Goal: Information Seeking & Learning: Compare options

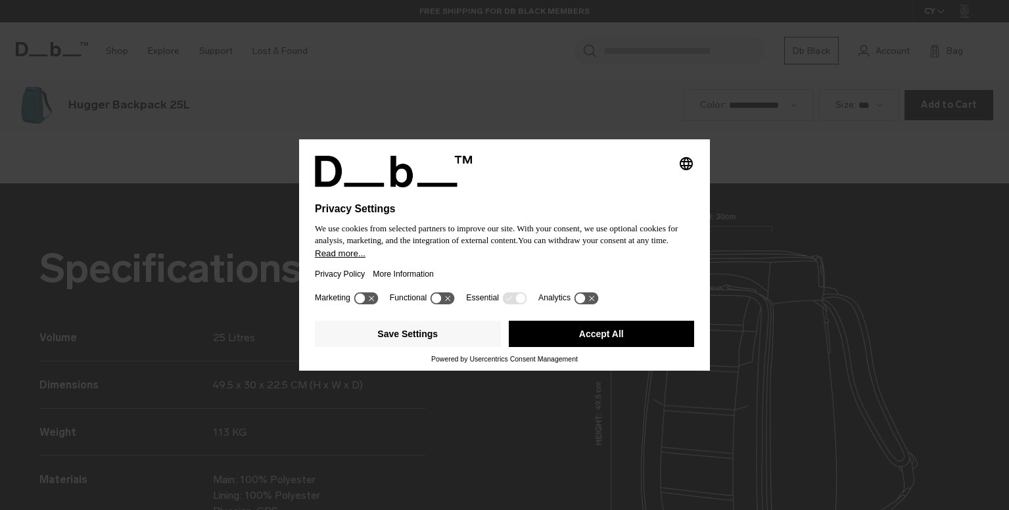
scroll to position [1531, 0]
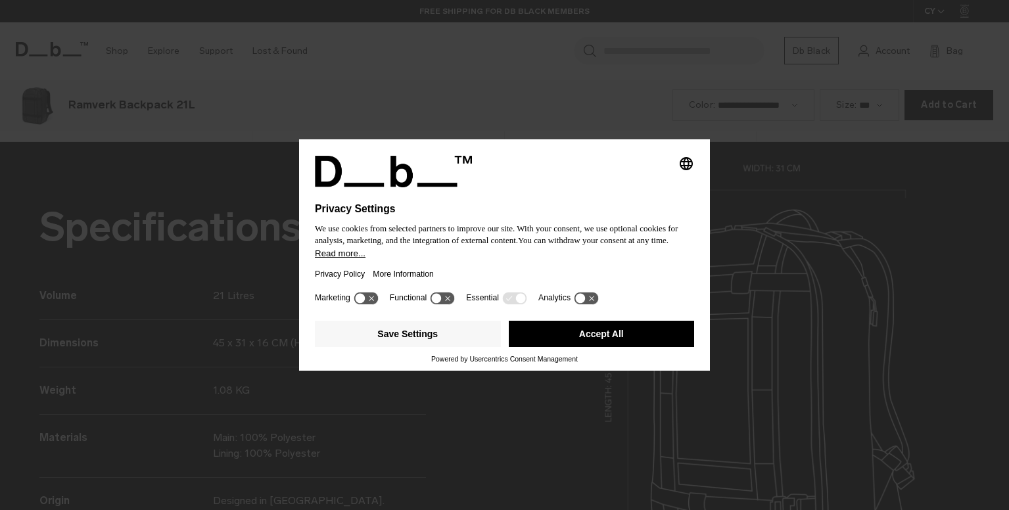
scroll to position [1531, 0]
